Goal: Browse casually: Explore the website without a specific task or goal

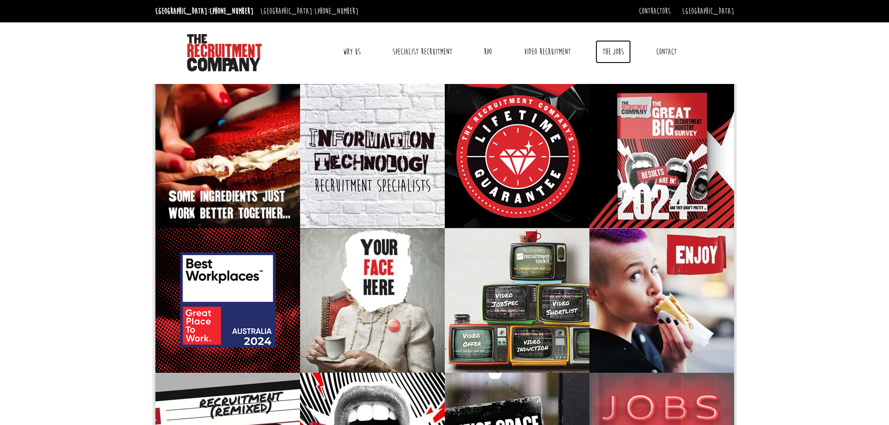
click at [621, 54] on link "The Jobs" at bounding box center [613, 51] width 35 height 23
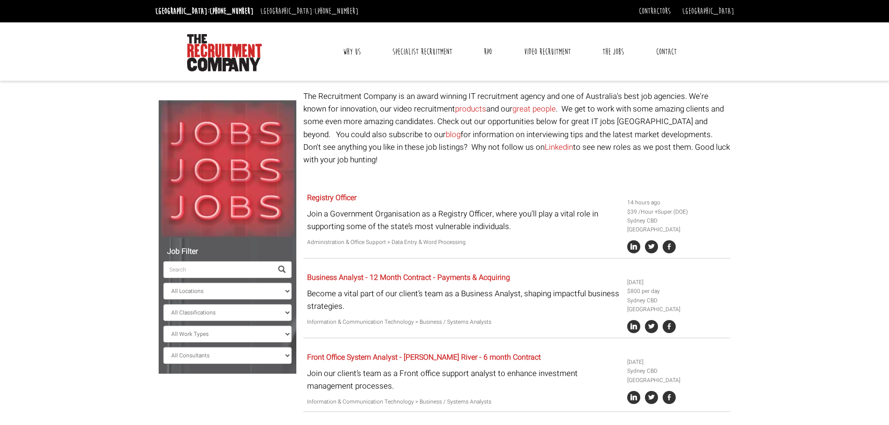
click at [353, 46] on link "Why Us" at bounding box center [352, 51] width 32 height 23
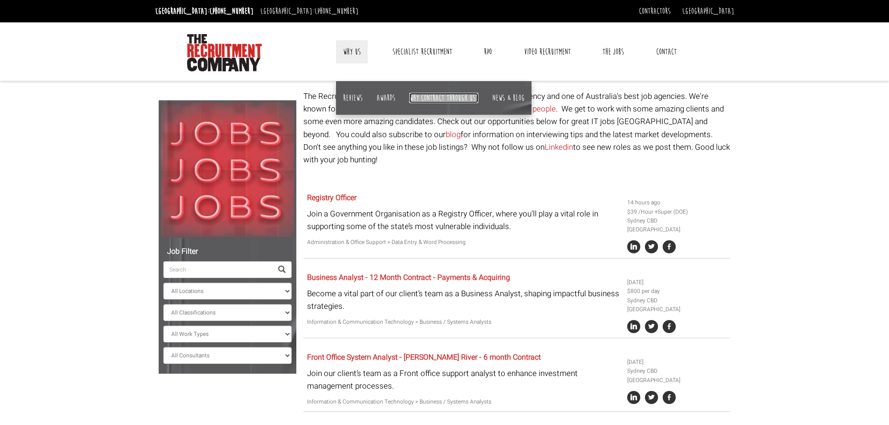
click at [425, 99] on link "Why contract through us?" at bounding box center [443, 98] width 69 height 10
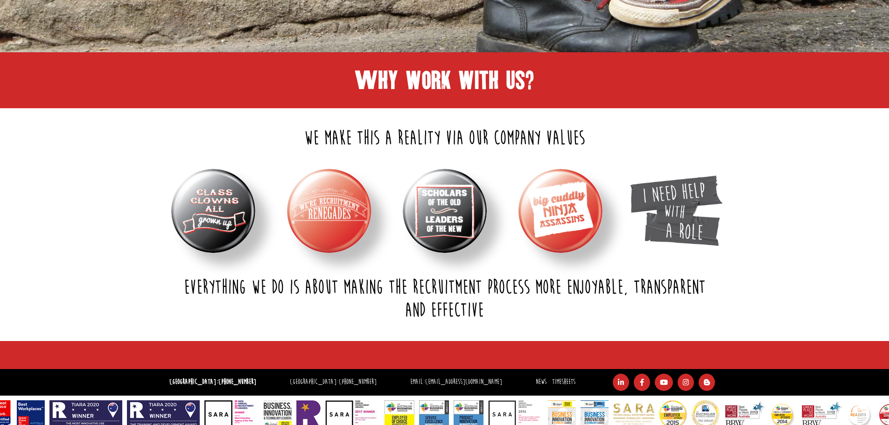
scroll to position [317, 0]
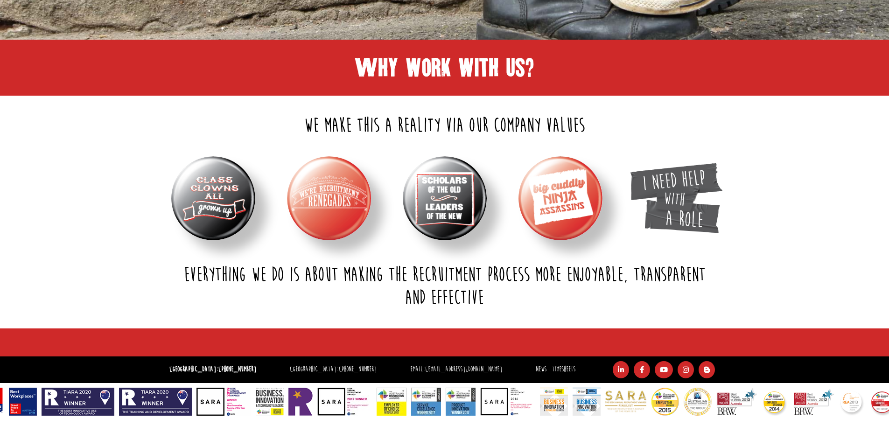
drag, startPoint x: 336, startPoint y: 281, endPoint x: 492, endPoint y: 297, distance: 157.2
click at [492, 297] on h2 "Everything we do is about making the recruitment process more enjoyable, transp…" at bounding box center [445, 287] width 574 height 46
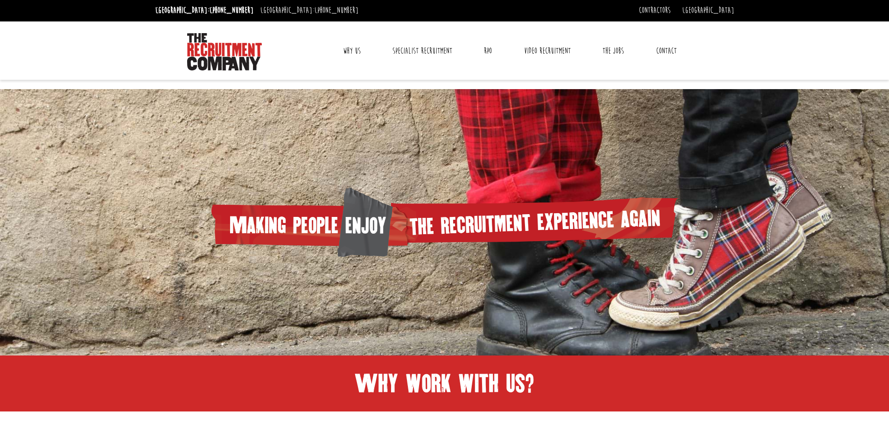
scroll to position [0, 0]
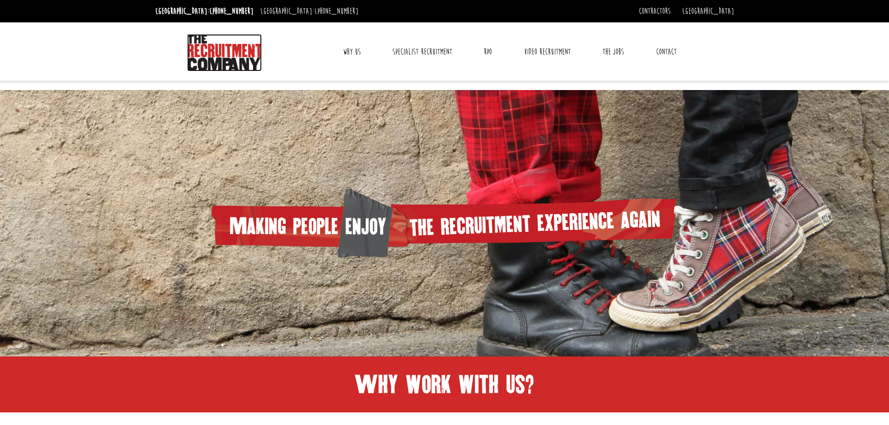
click at [234, 51] on img at bounding box center [224, 52] width 75 height 37
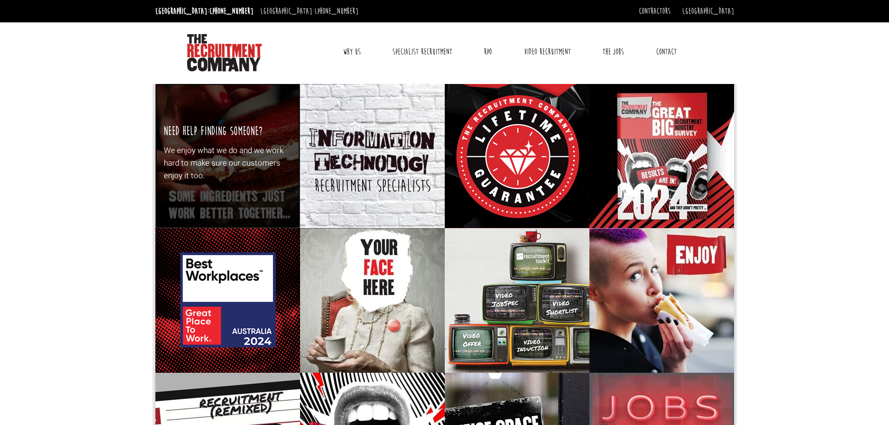
click at [266, 163] on p "We enjoy what we do and we work hard to make sure our customers enjoy it too." at bounding box center [227, 163] width 127 height 38
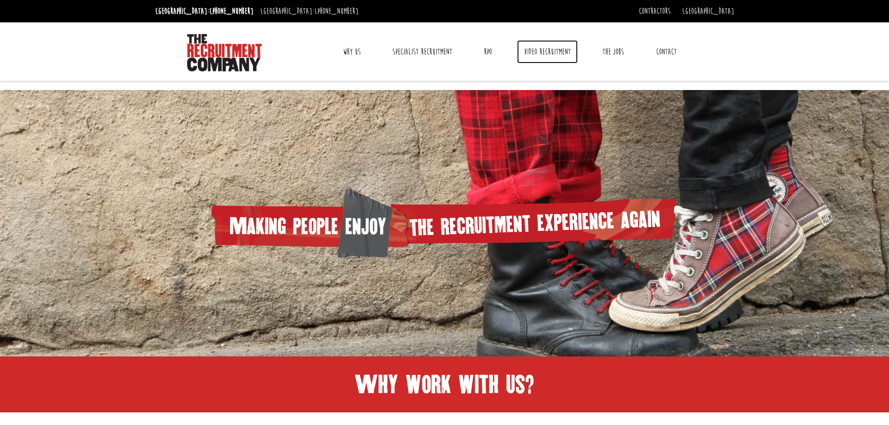
click at [532, 43] on link "Video Recruitment" at bounding box center [547, 51] width 61 height 23
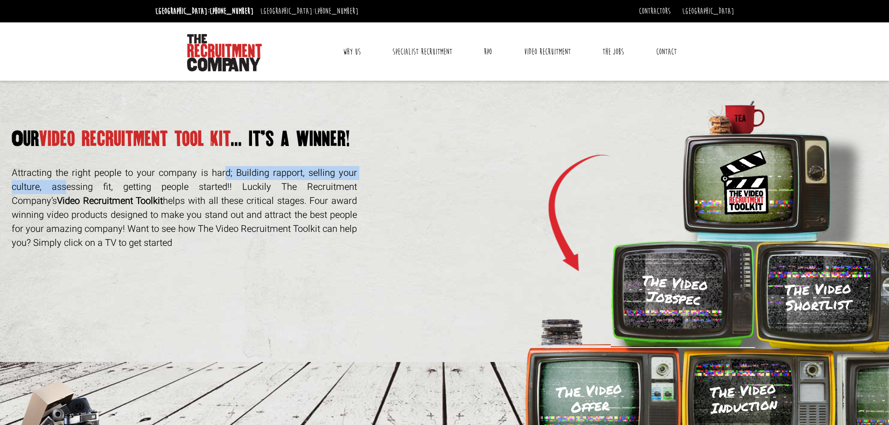
drag, startPoint x: 113, startPoint y: 178, endPoint x: 307, endPoint y: 186, distance: 194.3
click at [307, 170] on p "Attracting the right people to your company is hard; Building rapport, selling …" at bounding box center [184, 208] width 345 height 84
click at [228, 209] on p "Attracting the right people to your company is hard; Building rapport, selling …" at bounding box center [184, 208] width 345 height 84
click at [725, 13] on link "[GEOGRAPHIC_DATA]" at bounding box center [708, 11] width 52 height 10
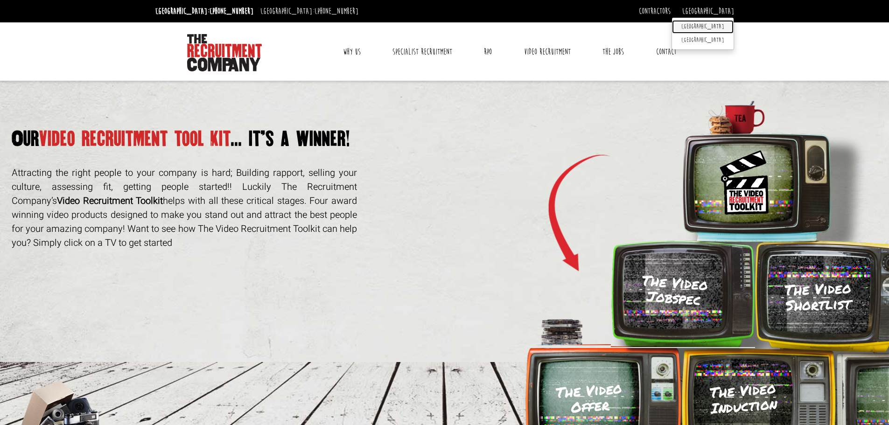
click at [716, 24] on link "[GEOGRAPHIC_DATA]" at bounding box center [703, 27] width 62 height 14
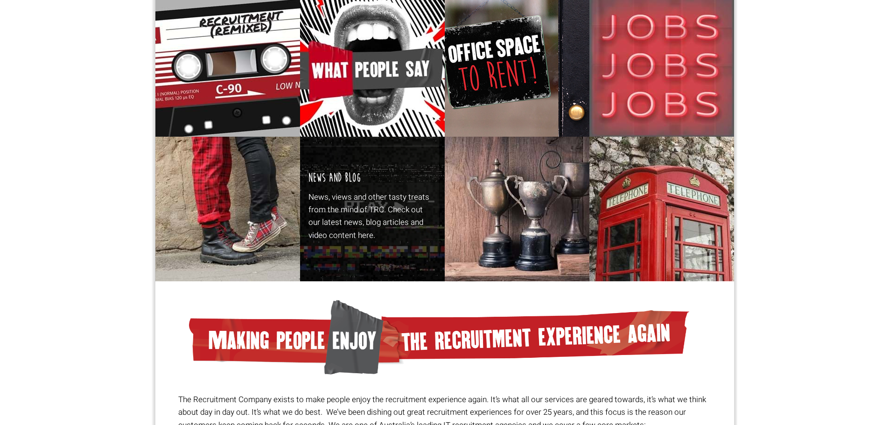
scroll to position [380, 0]
click at [354, 198] on p "News, views and other tasty treats from the mind of TRC. Check out our latest n…" at bounding box center [371, 216] width 127 height 51
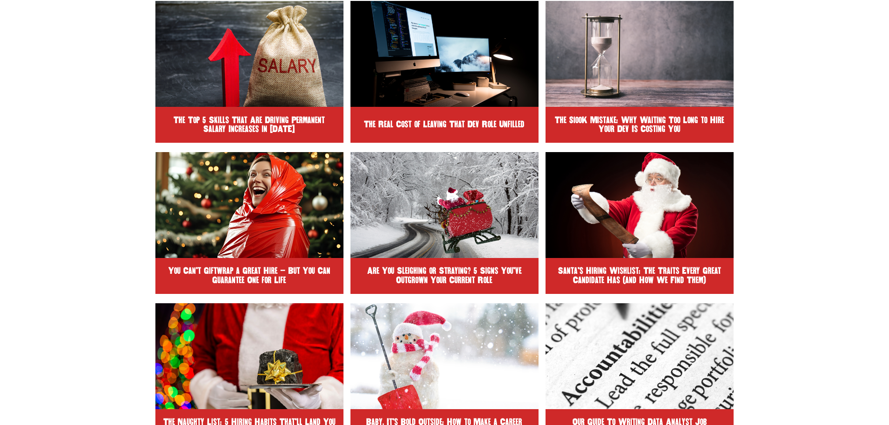
scroll to position [301, 0]
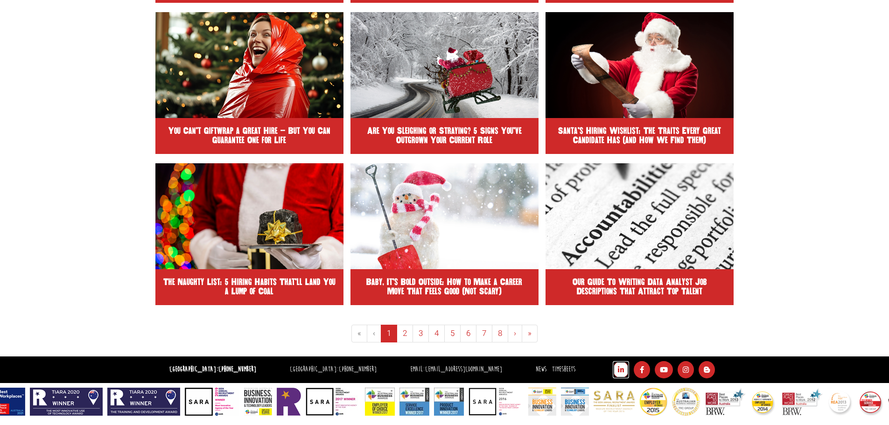
click at [613, 369] on icon at bounding box center [621, 369] width 16 height 17
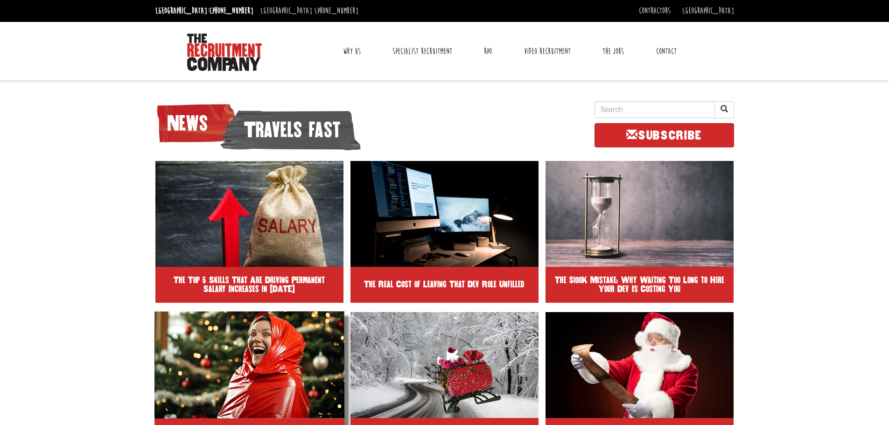
scroll to position [0, 0]
